Goal: Information Seeking & Learning: Learn about a topic

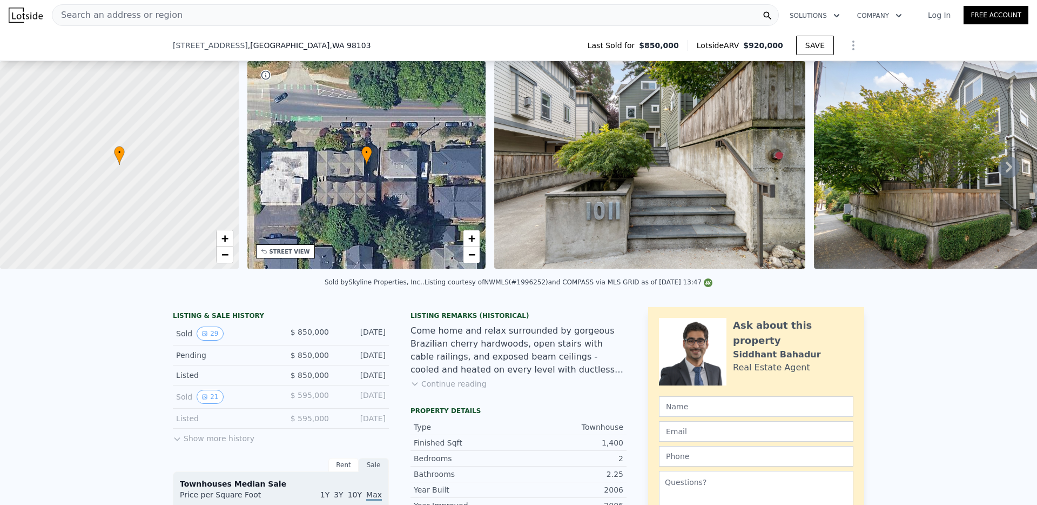
scroll to position [150, 0]
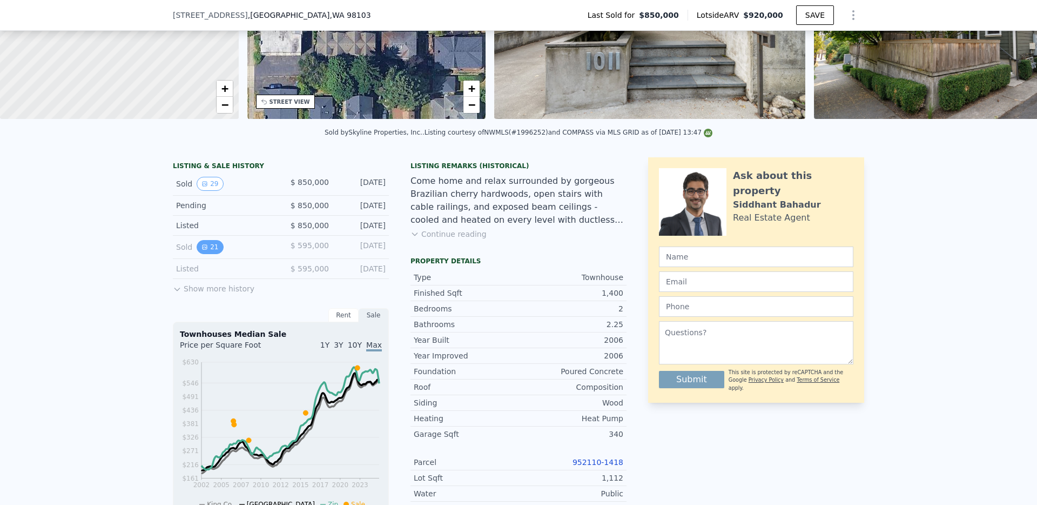
click at [208, 247] on button "21" at bounding box center [210, 247] width 26 height 14
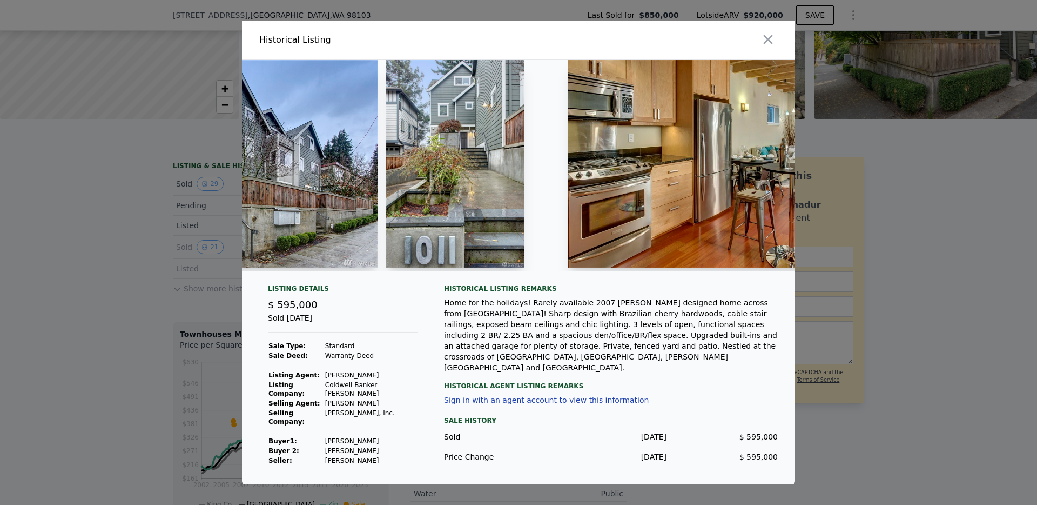
scroll to position [0, 321]
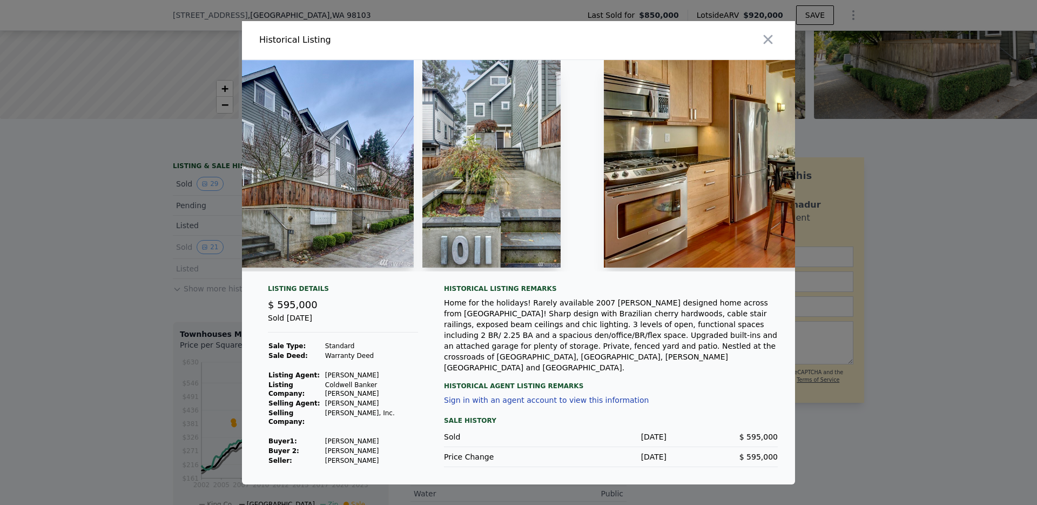
click at [308, 225] on img at bounding box center [258, 163] width 311 height 207
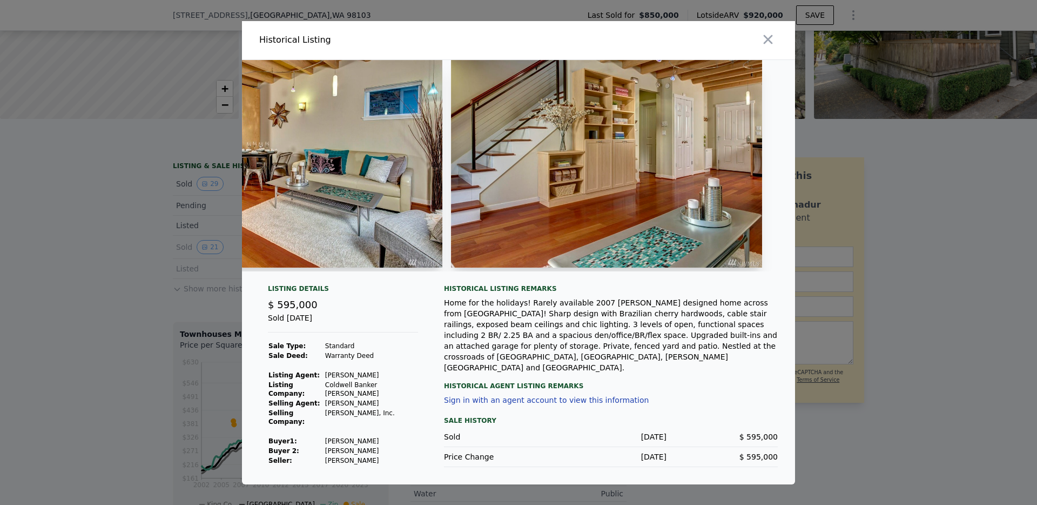
scroll to position [0, 3084]
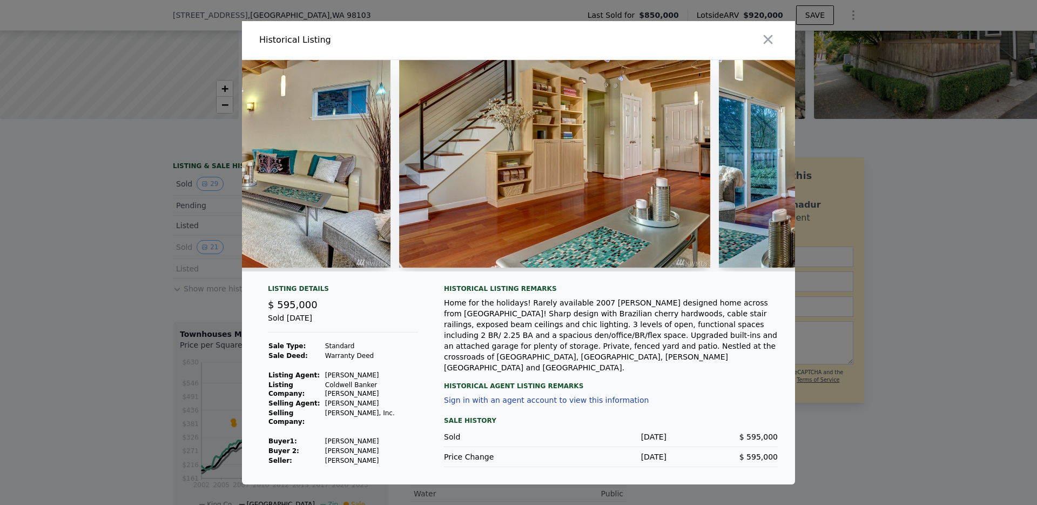
click at [661, 172] on img at bounding box center [554, 163] width 311 height 207
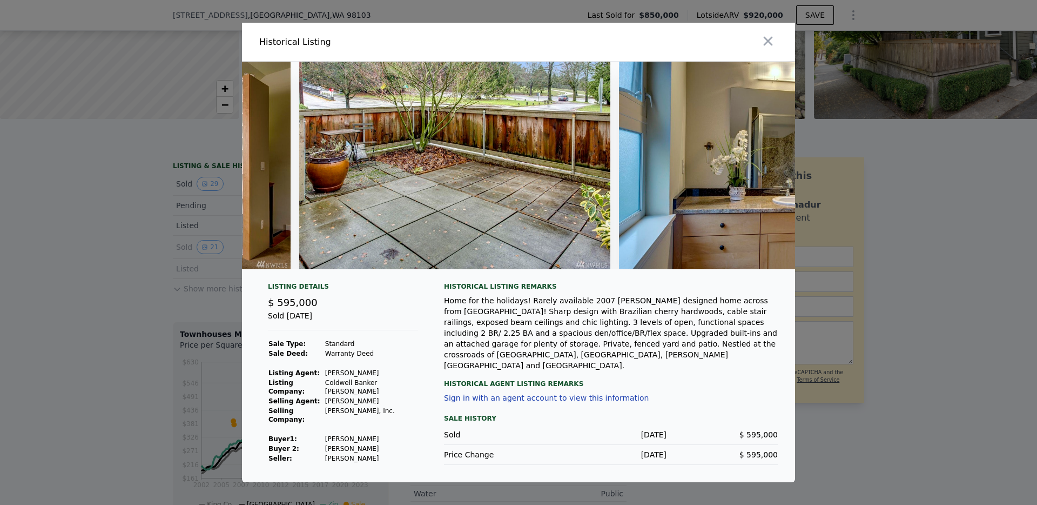
scroll to position [0, 5894]
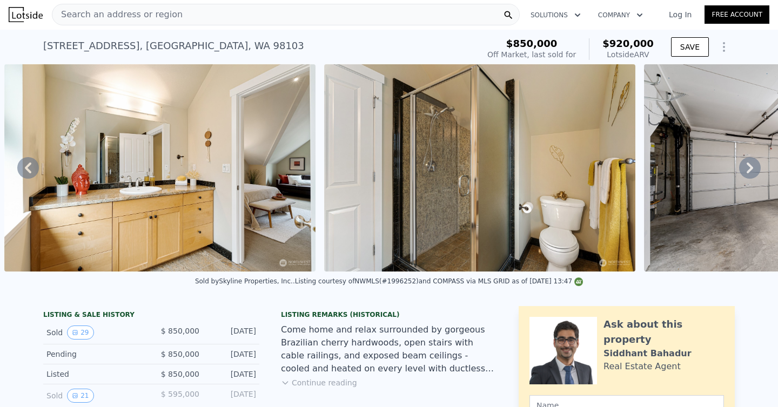
scroll to position [0, 8416]
drag, startPoint x: 610, startPoint y: 55, endPoint x: 651, endPoint y: 55, distance: 40.5
click at [651, 55] on div "Lotside ARV" at bounding box center [627, 54] width 51 height 11
copy div "Lotside ARV"
click at [748, 162] on icon at bounding box center [750, 168] width 22 height 22
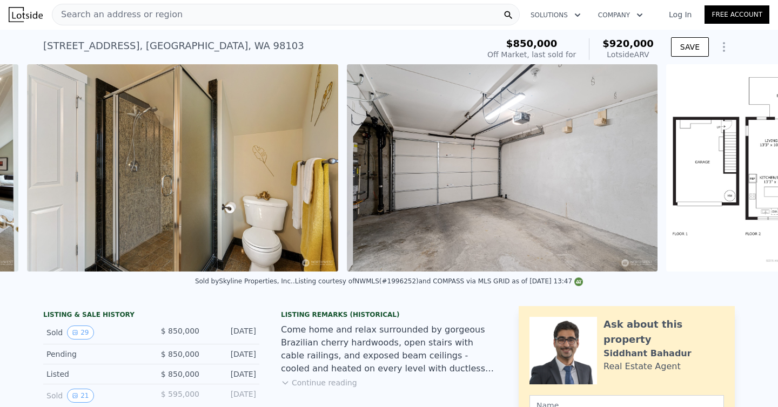
scroll to position [0, 8736]
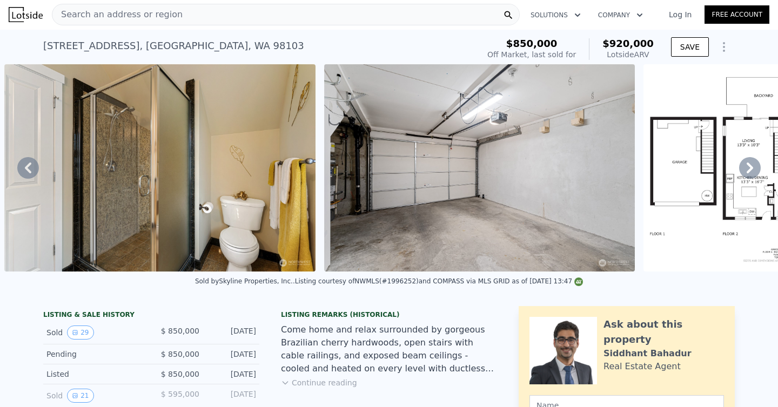
click at [747, 166] on icon at bounding box center [750, 168] width 22 height 22
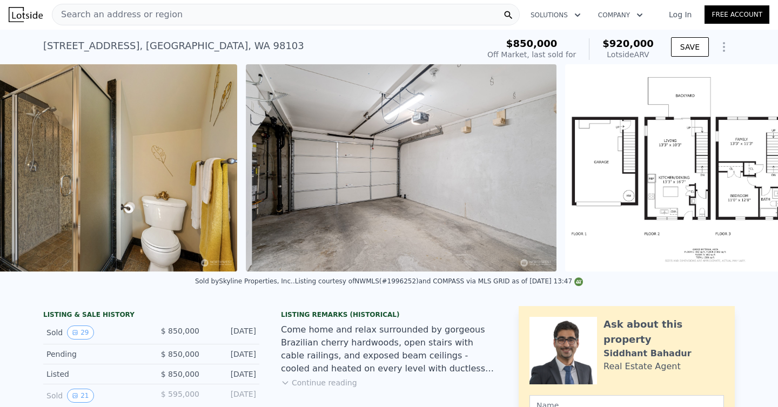
scroll to position [0, 8900]
